Goal: Task Accomplishment & Management: Complete application form

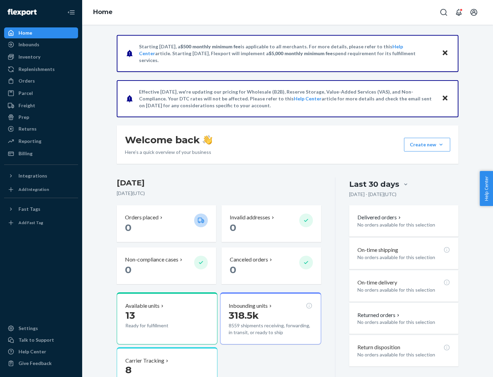
click at [441, 145] on button "Create new Create new inbound Create new order Create new product" at bounding box center [427, 145] width 46 height 14
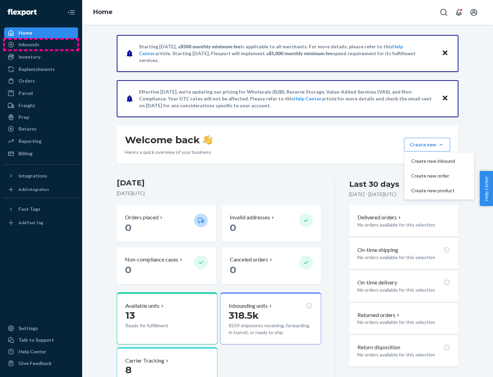
click at [41, 45] on div "Inbounds" at bounding box center [41, 45] width 73 height 10
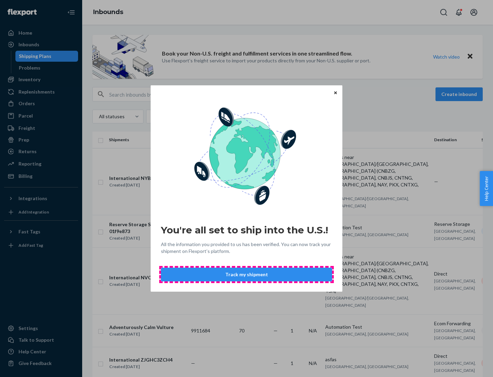
click at [247, 274] on button "Track my shipment" at bounding box center [246, 275] width 171 height 14
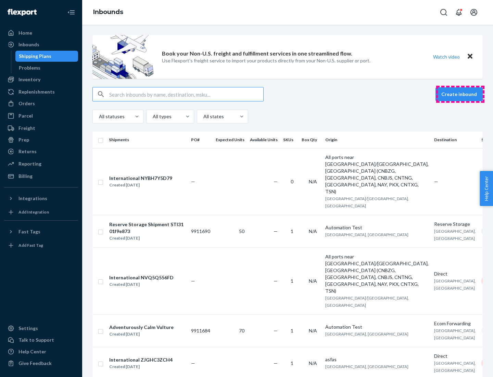
click at [460, 94] on button "Create inbound" at bounding box center [459, 94] width 47 height 14
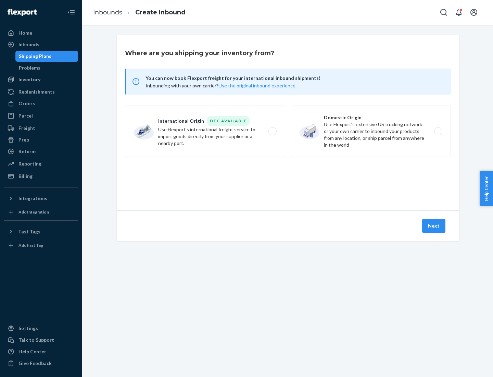
click at [205, 131] on label "International Origin DTC Available Use Flexport's international freight service…" at bounding box center [205, 130] width 160 height 51
click at [272, 131] on input "International Origin DTC Available Use Flexport's international freight service…" at bounding box center [274, 131] width 4 height 4
radio input "true"
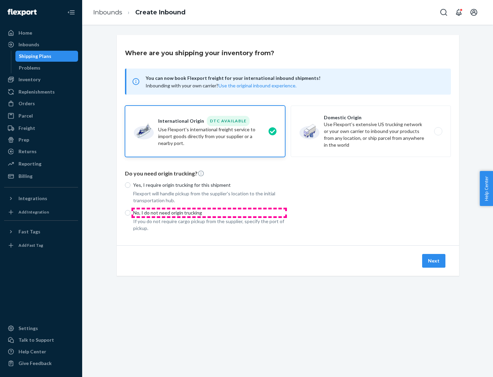
click at [209, 212] on p "No, I do not need origin trucking" at bounding box center [209, 212] width 152 height 7
click at [131, 212] on input "No, I do not need origin trucking" at bounding box center [127, 212] width 5 height 5
radio input "true"
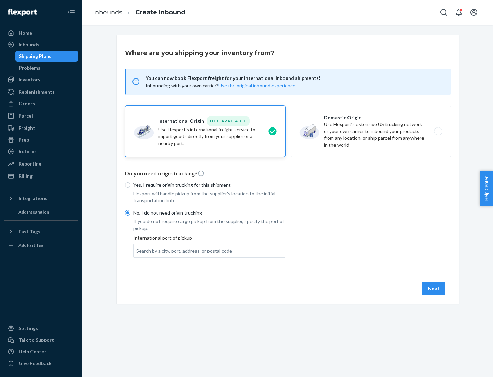
click at [183, 250] on div "Search by a city, port, address, or postal code" at bounding box center [184, 250] width 96 height 7
click at [137, 250] on input "Search by a city, port, address, or postal code" at bounding box center [136, 250] width 1 height 7
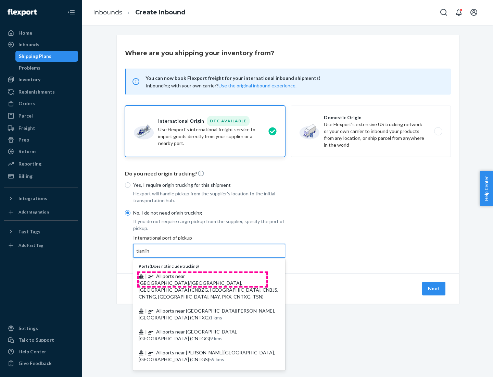
click at [202, 276] on span "| All ports near [GEOGRAPHIC_DATA]/[GEOGRAPHIC_DATA], [GEOGRAPHIC_DATA] (CNBZG,…" at bounding box center [209, 286] width 140 height 26
click at [150, 254] on input "tianjin" at bounding box center [143, 250] width 14 height 7
type input "All ports near [GEOGRAPHIC_DATA]/[GEOGRAPHIC_DATA], [GEOGRAPHIC_DATA] (CNBZG, […"
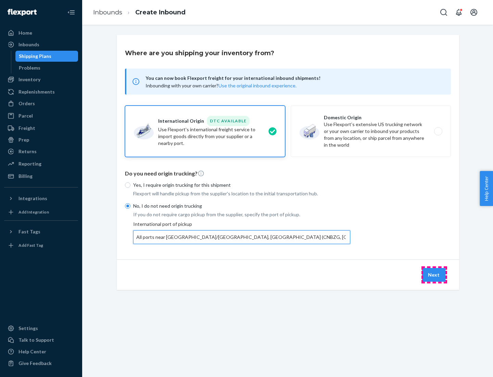
click at [434, 274] on button "Next" at bounding box center [433, 275] width 23 height 14
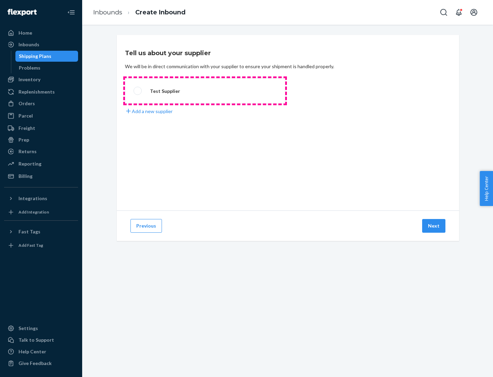
click at [205, 91] on label "Test Supplier" at bounding box center [205, 90] width 160 height 25
click at [138, 91] on input "Test Supplier" at bounding box center [136, 91] width 4 height 4
radio input "true"
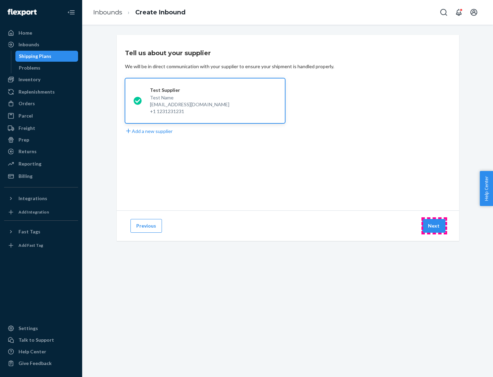
click at [434, 226] on button "Next" at bounding box center [433, 226] width 23 height 14
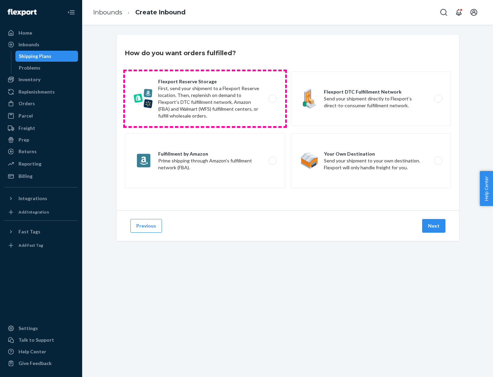
click at [205, 99] on label "Flexport Reserve Storage First, send your shipment to a Flexport Reserve locati…" at bounding box center [205, 98] width 160 height 55
click at [272, 99] on input "Flexport Reserve Storage First, send your shipment to a Flexport Reserve locati…" at bounding box center [274, 99] width 4 height 4
radio input "true"
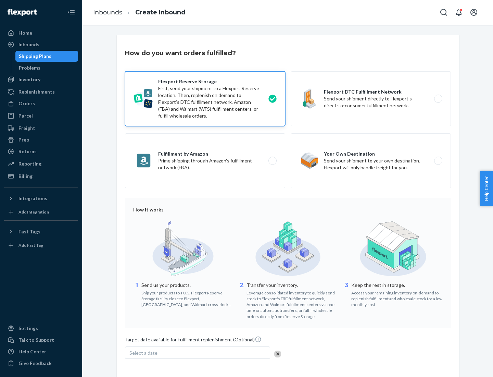
scroll to position [56, 0]
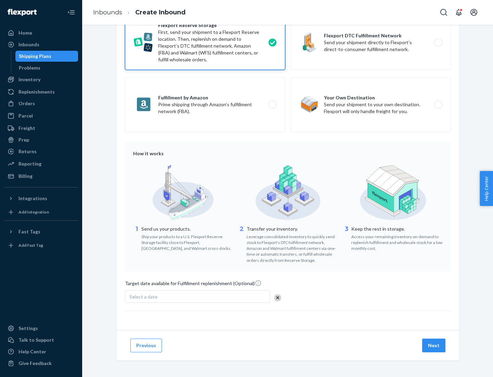
click at [434, 345] on button "Next" at bounding box center [433, 345] width 23 height 14
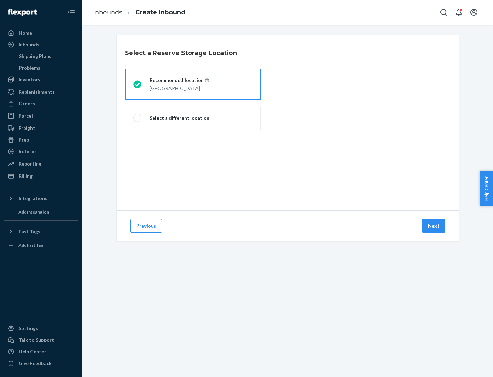
click at [193, 84] on div "[GEOGRAPHIC_DATA]" at bounding box center [180, 88] width 60 height 8
click at [138, 84] on input "Recommended location [GEOGRAPHIC_DATA]" at bounding box center [135, 84] width 4 height 4
click at [434, 226] on button "Next" at bounding box center [433, 226] width 23 height 14
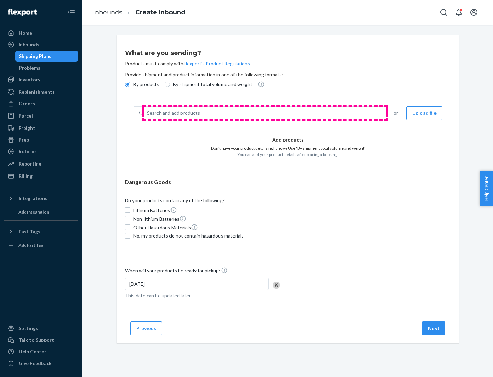
click at [265, 113] on div "Search and add products" at bounding box center [264, 113] width 241 height 12
click at [148, 113] on input "Search and add products" at bounding box center [147, 113] width 1 height 7
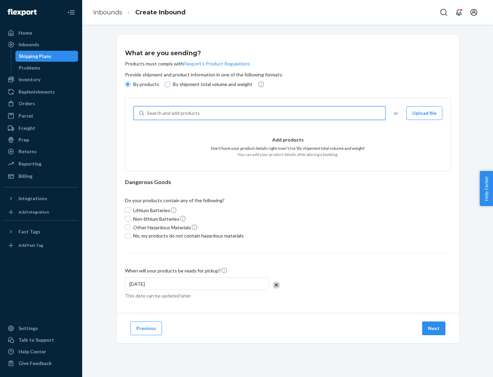
click at [166, 84] on input "By shipment total volume and weight" at bounding box center [167, 84] width 5 height 5
radio input "true"
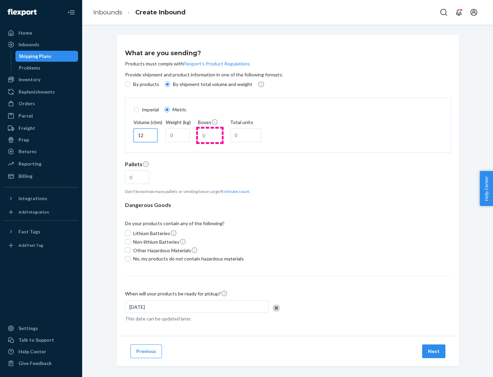
type input "12"
type input "22"
type input "222"
type input "121"
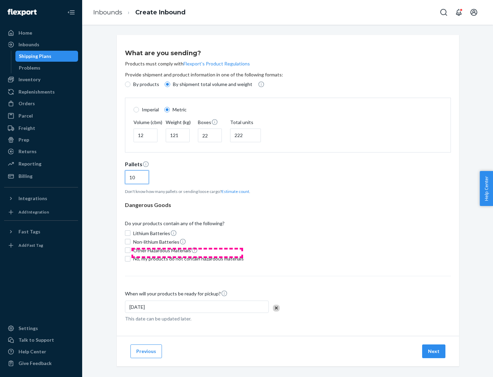
scroll to position [6, 0]
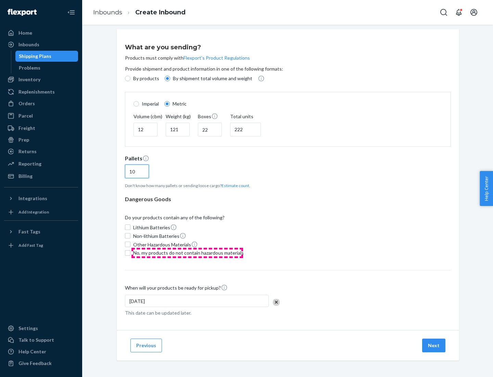
type input "10"
click at [187, 252] on span "No, my products do not contain hazardous materials" at bounding box center [188, 252] width 111 height 7
click at [131, 252] on input "No, my products do not contain hazardous materials" at bounding box center [127, 252] width 5 height 5
checkbox input "true"
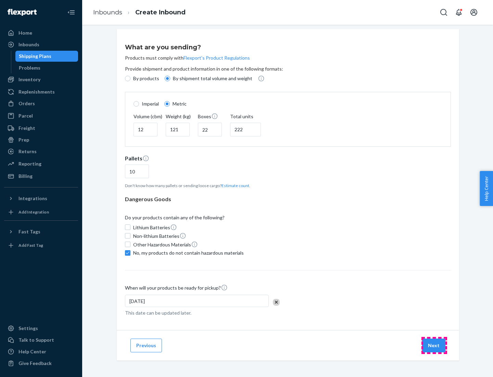
click at [434, 345] on button "Next" at bounding box center [433, 345] width 23 height 14
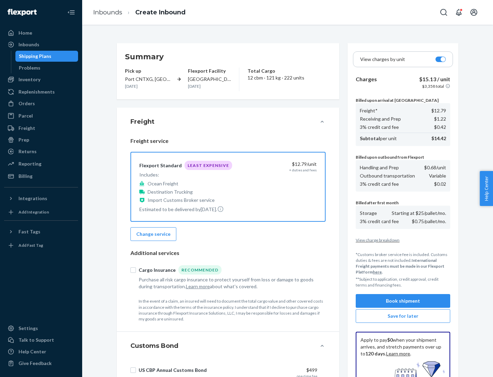
scroll to position [100, 0]
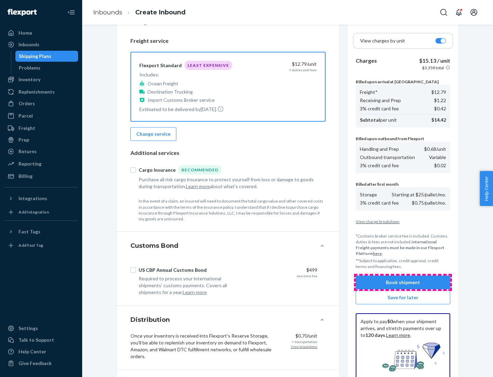
click at [403, 282] on button "Book shipment" at bounding box center [403, 282] width 95 height 14
